Goal: Transaction & Acquisition: Subscribe to service/newsletter

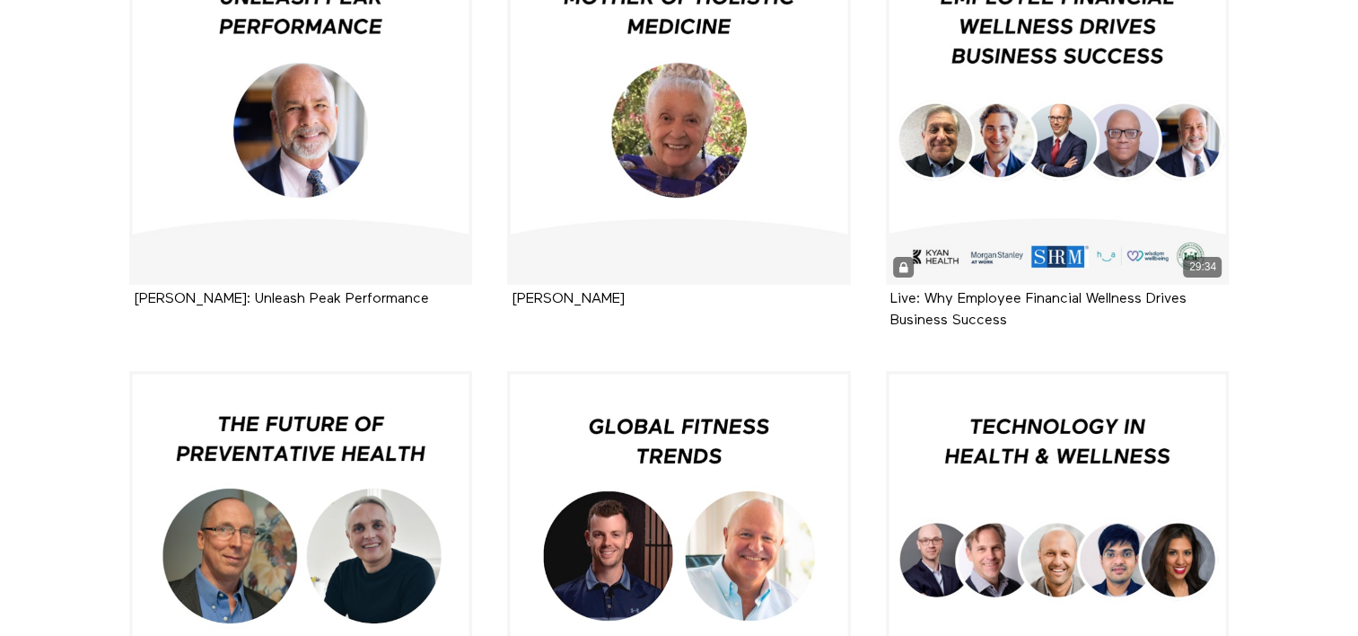
scroll to position [460, 0]
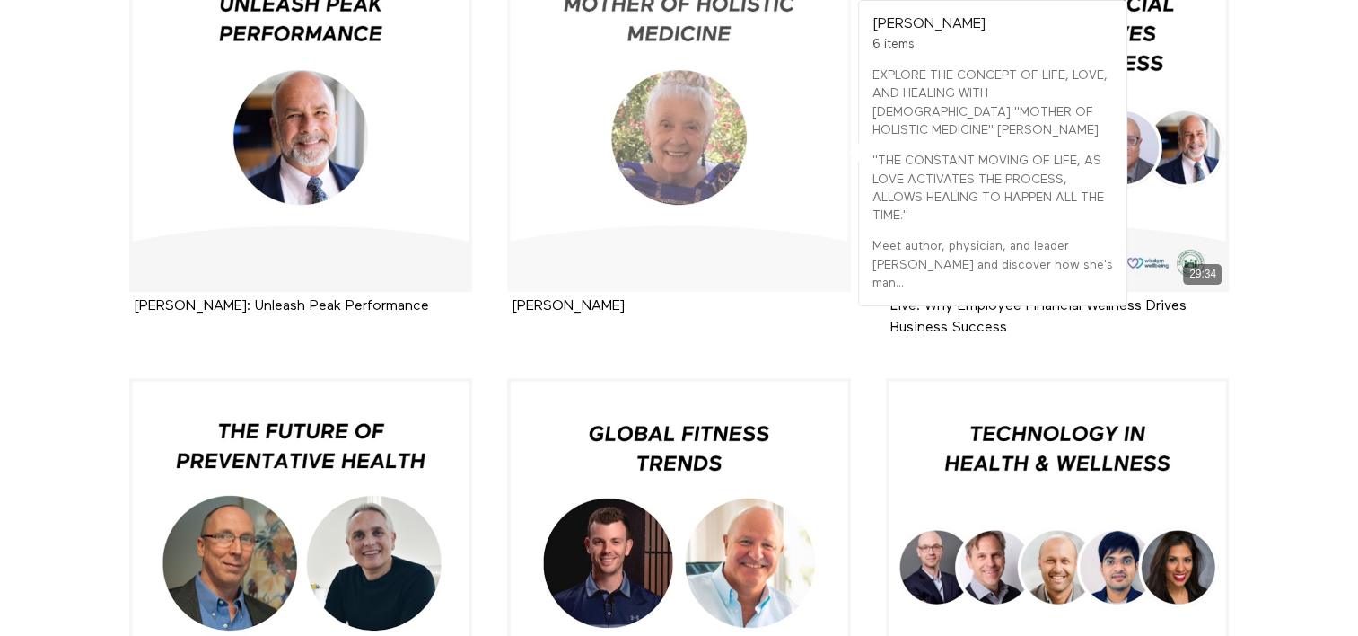
click at [672, 144] on div at bounding box center [679, 121] width 344 height 344
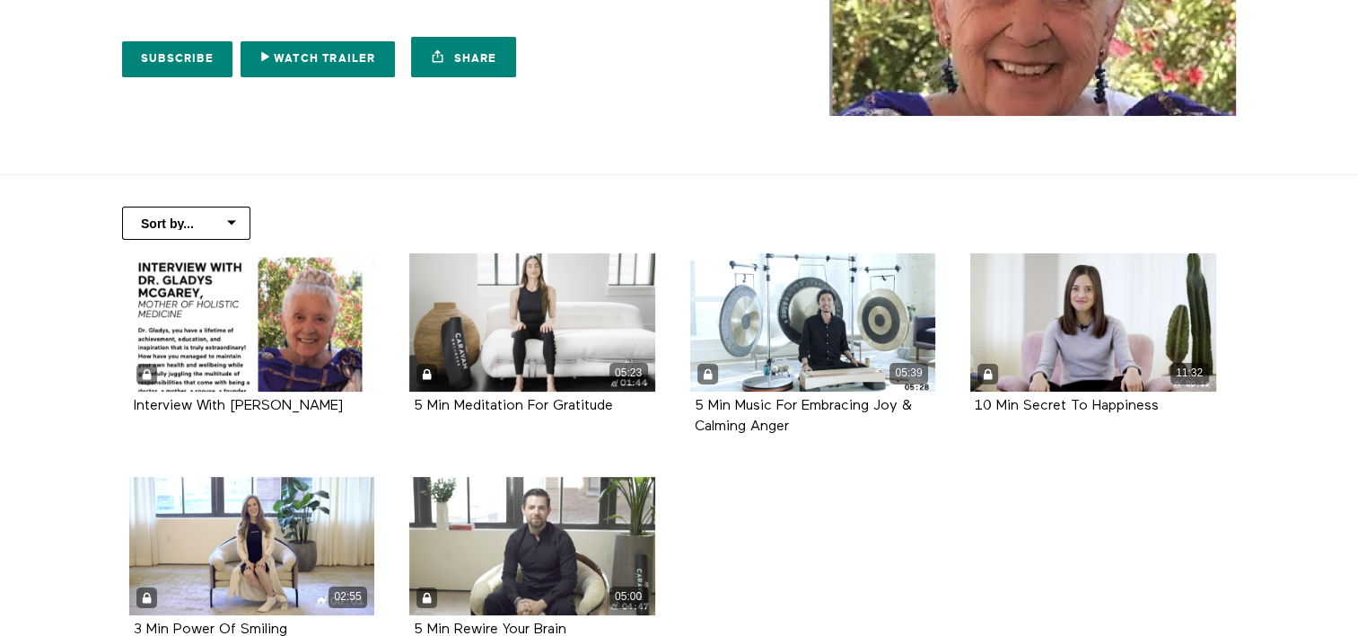
scroll to position [241, 0]
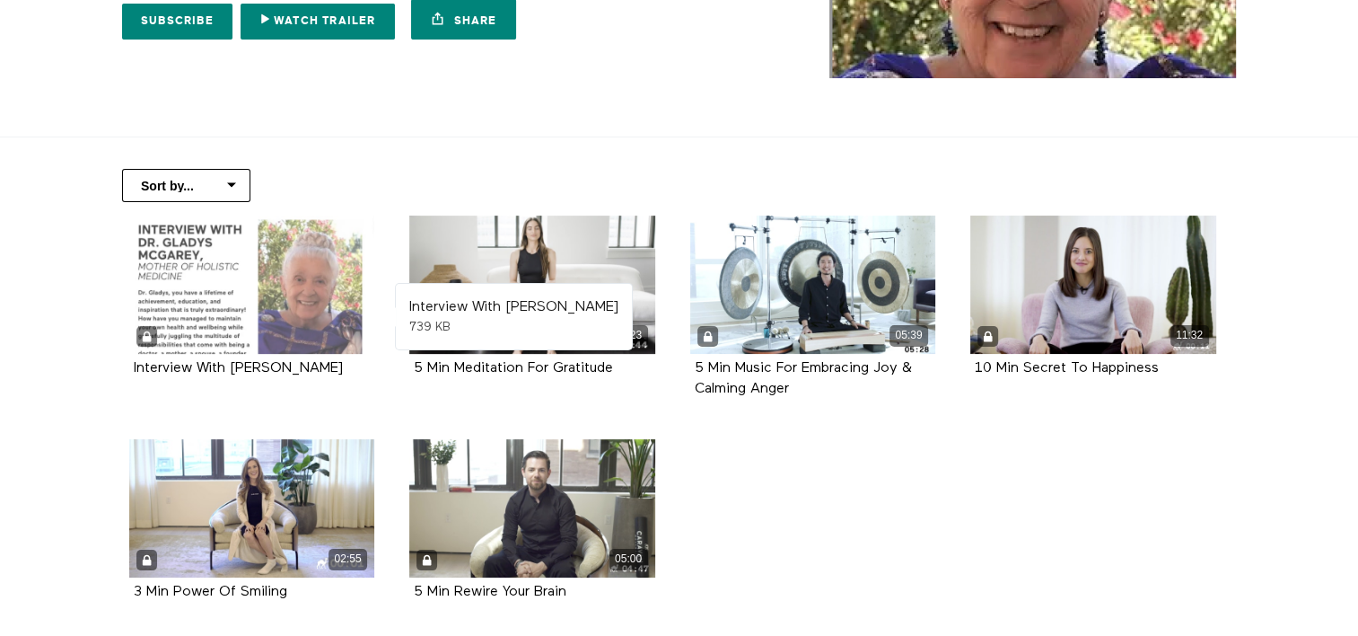
click at [260, 276] on div at bounding box center [252, 284] width 246 height 138
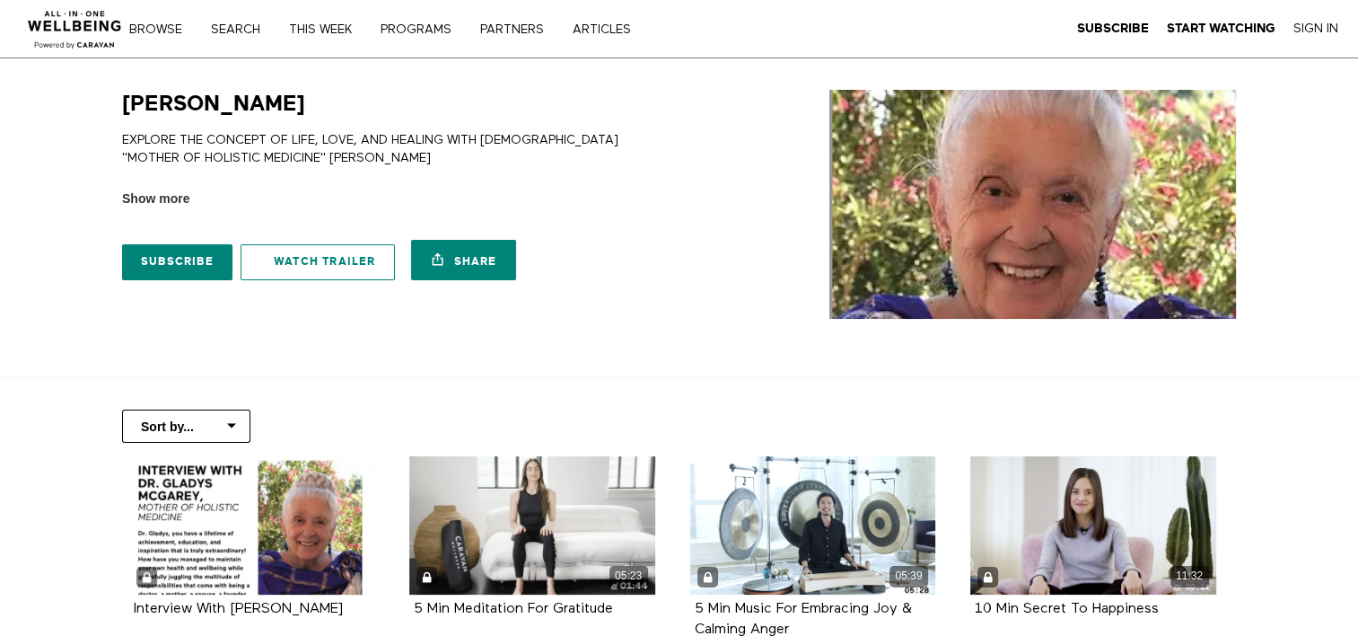
click at [312, 259] on link "Watch Trailer" at bounding box center [318, 262] width 154 height 36
click at [397, 26] on link "PROGRAMS" at bounding box center [422, 29] width 96 height 13
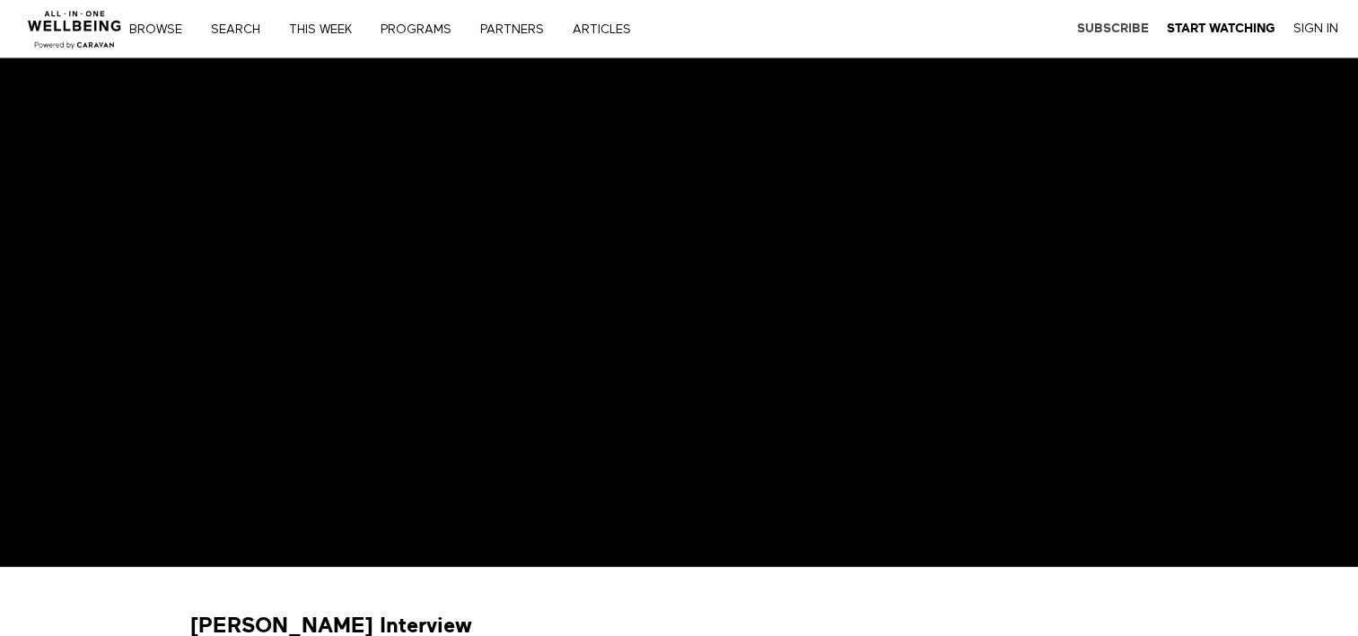
click at [1099, 30] on strong "Subscribe" at bounding box center [1113, 28] width 72 height 13
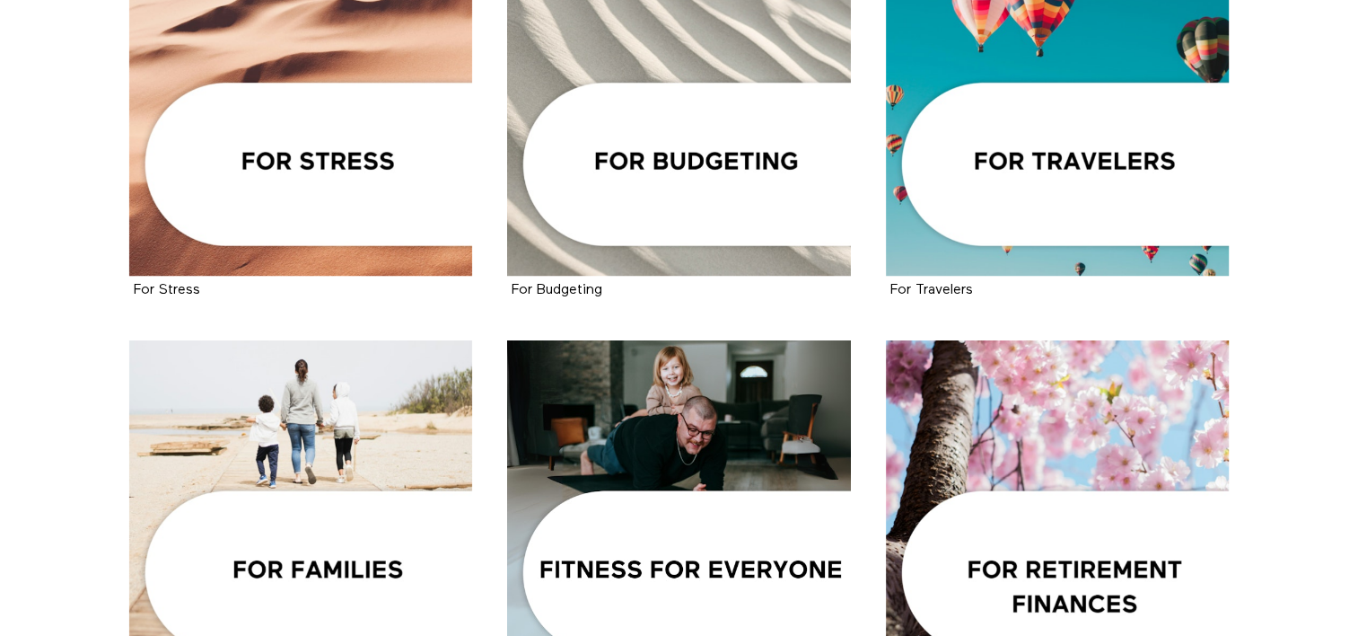
scroll to position [1296, 0]
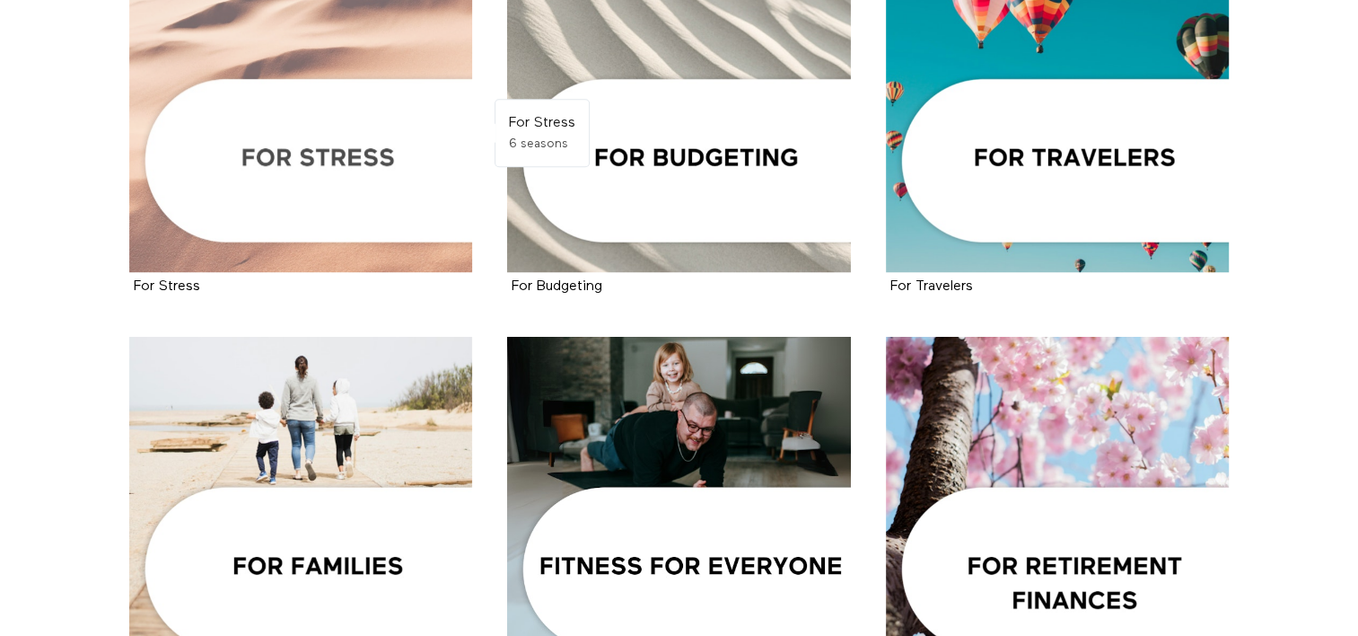
click at [375, 145] on div at bounding box center [301, 101] width 344 height 344
click at [320, 163] on div at bounding box center [301, 101] width 344 height 344
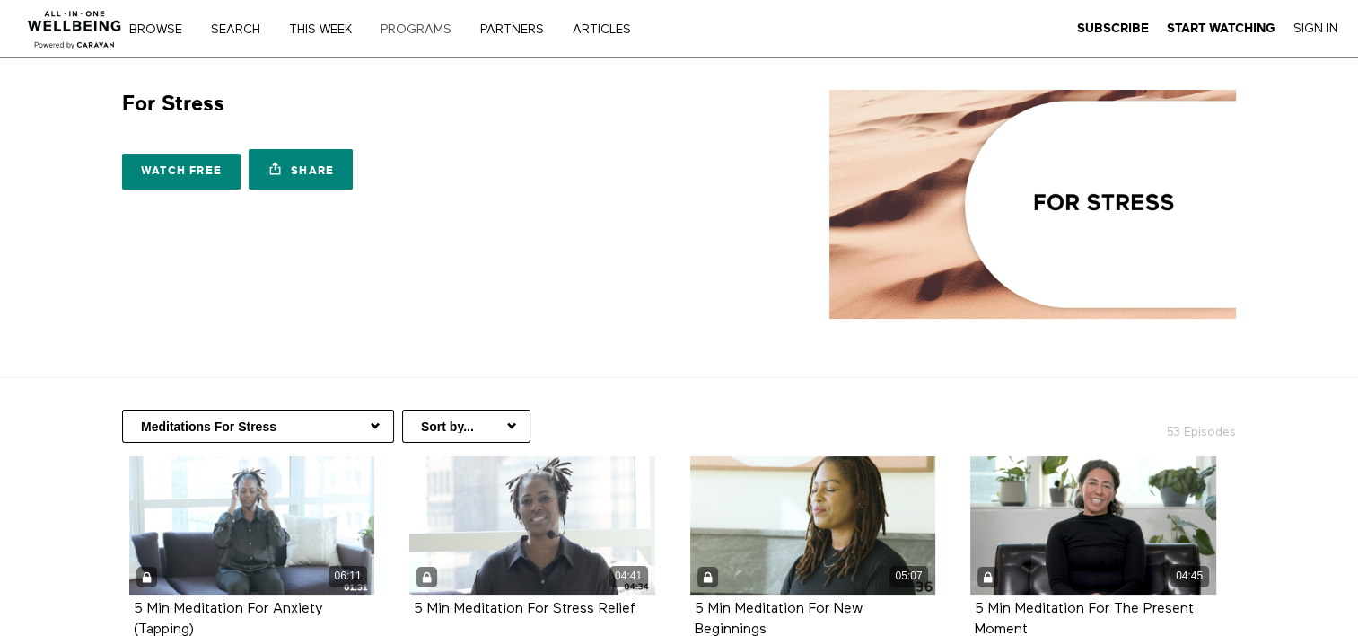
click at [422, 25] on link "PROGRAMS" at bounding box center [422, 29] width 96 height 13
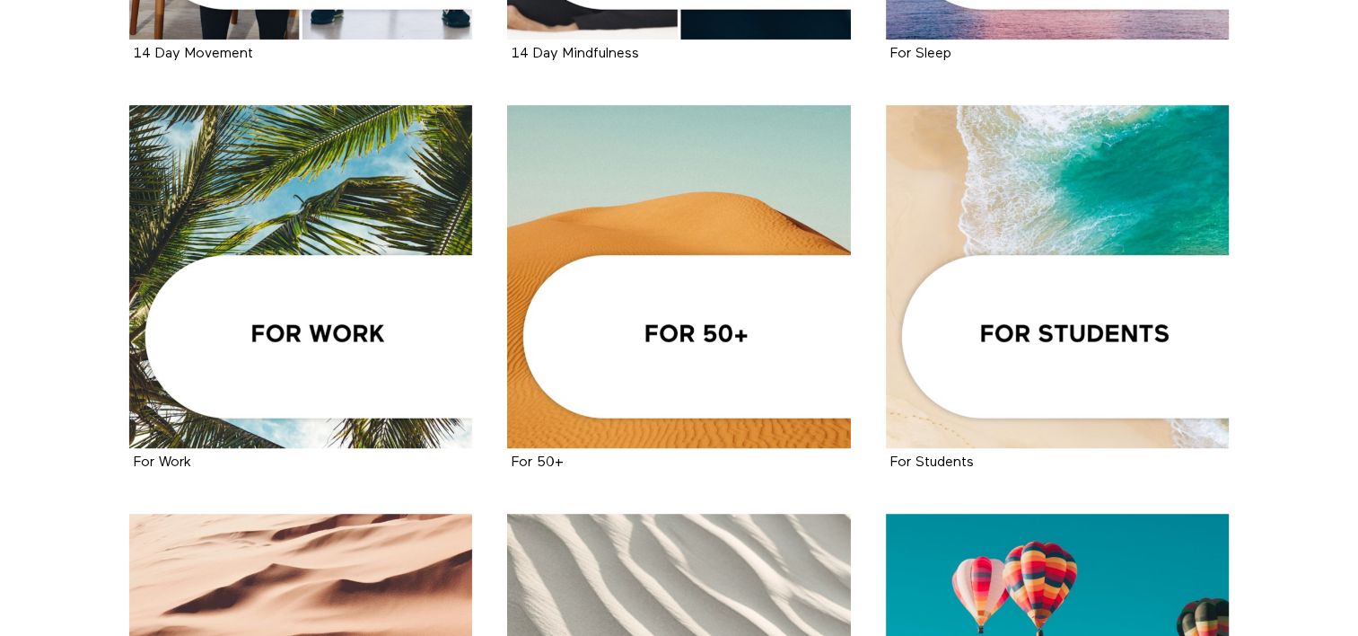
scroll to position [707, 0]
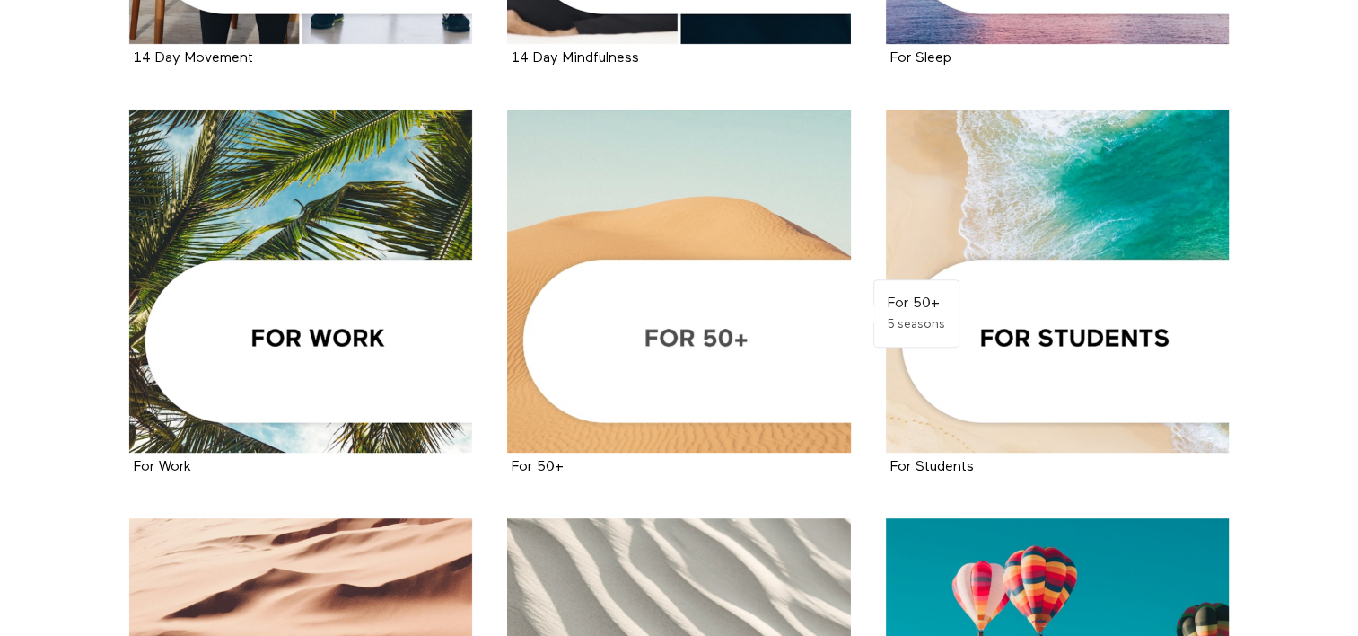
click at [740, 336] on div at bounding box center [679, 282] width 344 height 344
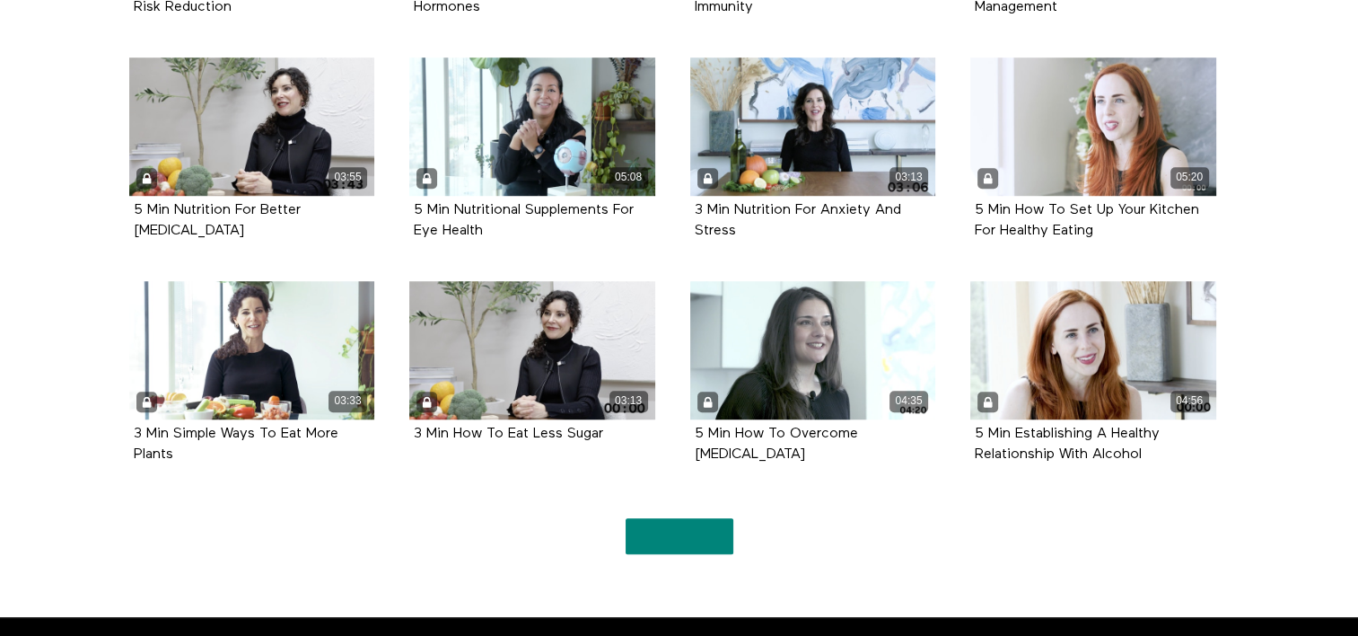
scroll to position [1296, 0]
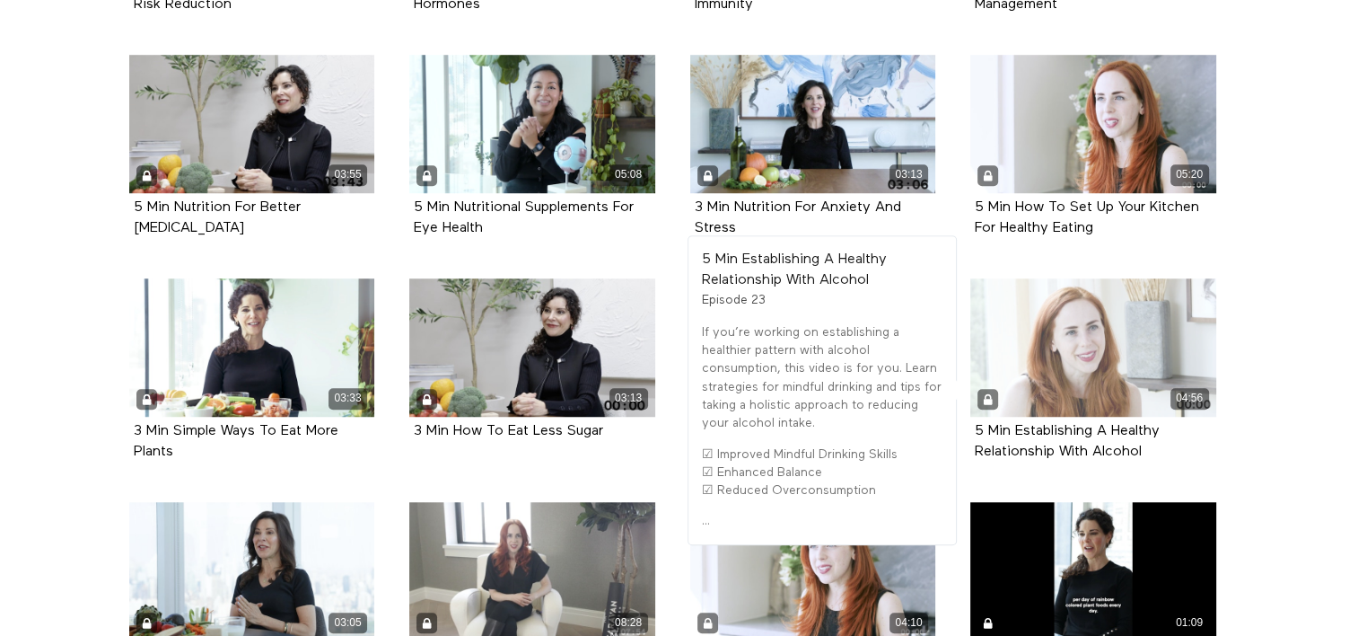
click at [1075, 324] on div "04:56" at bounding box center [1093, 347] width 246 height 138
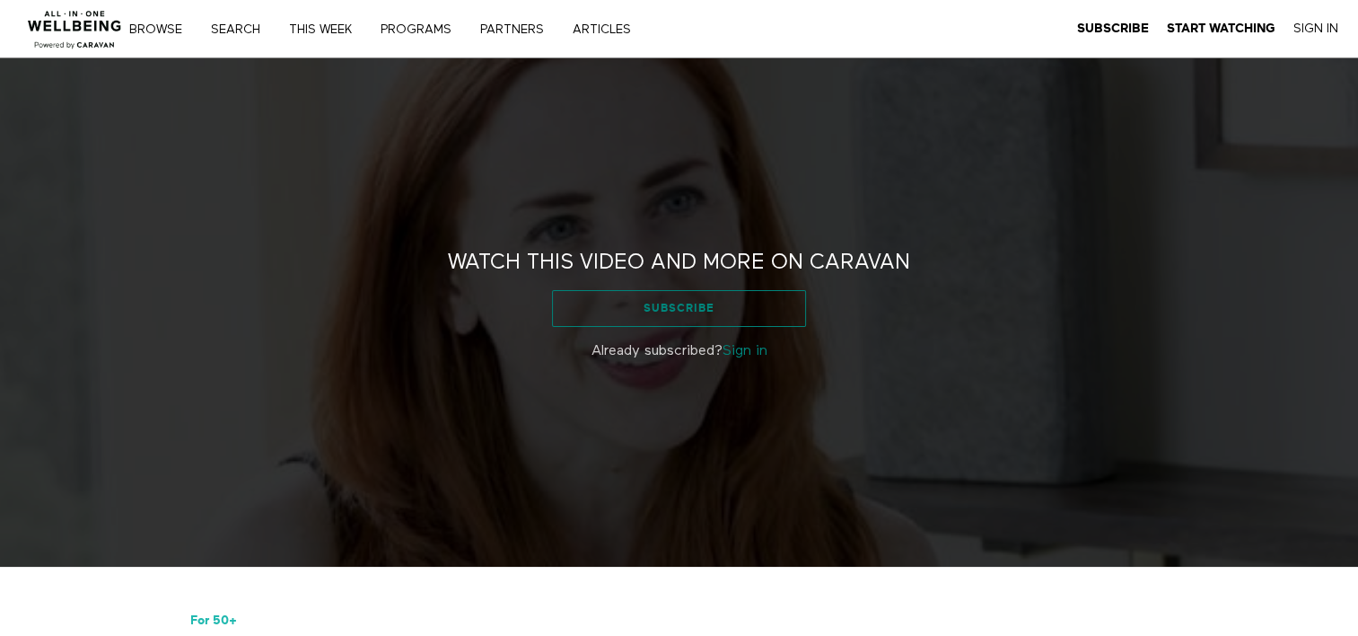
click at [650, 303] on link "Subscribe" at bounding box center [679, 308] width 254 height 36
